Goal: Register for event/course

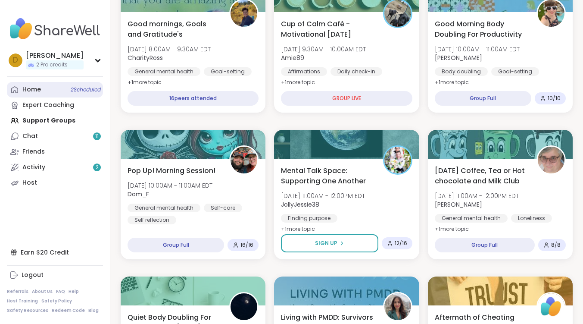
click at [47, 94] on link "Home 2 Scheduled" at bounding box center [55, 90] width 96 height 16
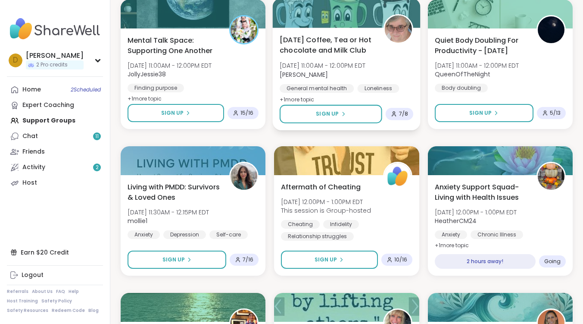
scroll to position [303, 0]
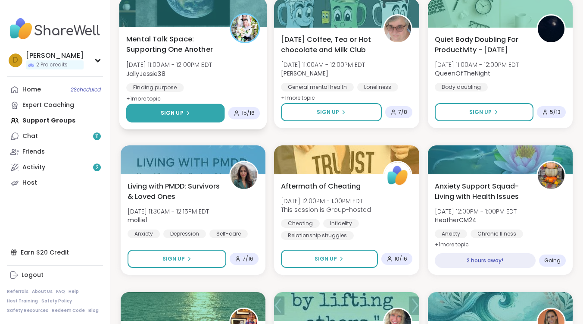
click at [171, 115] on span "Sign Up" at bounding box center [172, 113] width 23 height 8
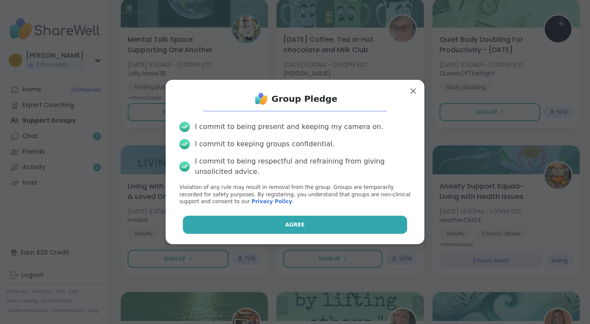
click at [314, 223] on button "Agree" at bounding box center [295, 224] width 225 height 18
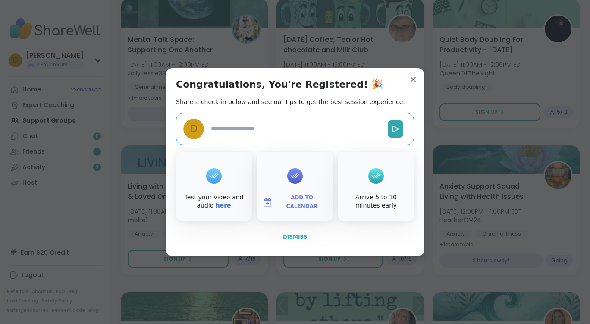
type textarea "*"
click at [299, 234] on span "Dismiss" at bounding box center [295, 237] width 24 height 6
